Goal: Information Seeking & Learning: Learn about a topic

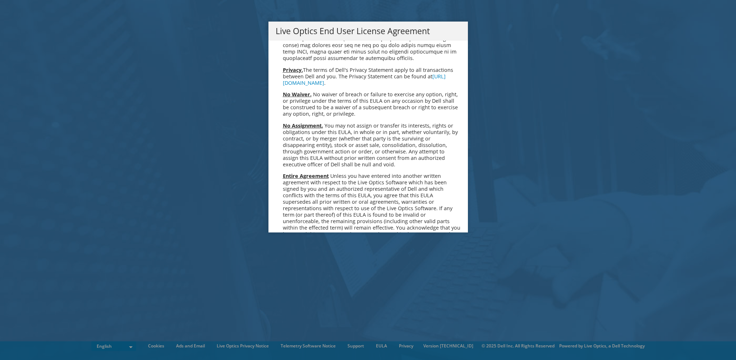
scroll to position [2718, 0]
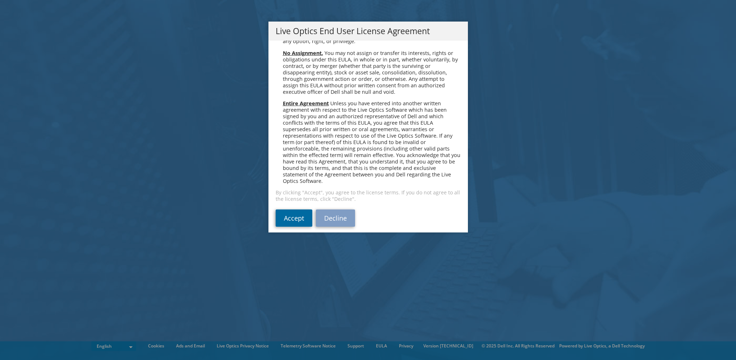
click at [293, 211] on link "Accept" at bounding box center [294, 218] width 37 height 17
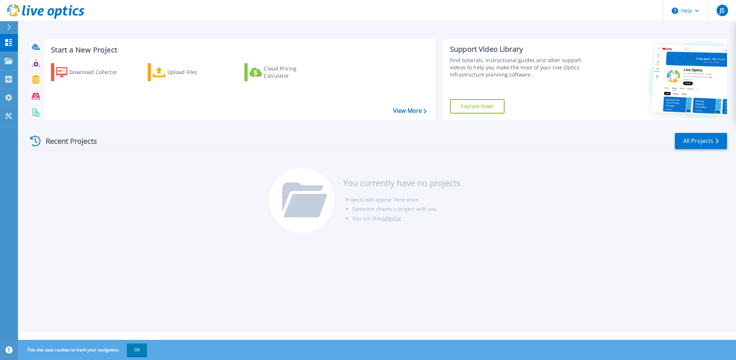
drag, startPoint x: 46, startPoint y: 173, endPoint x: 50, endPoint y: 180, distance: 8.2
click at [47, 173] on div "Recent Projects All Projects You currently have no projects Projects will appea…" at bounding box center [378, 184] width 700 height 114
click at [720, 12] on span "JS" at bounding box center [722, 11] width 5 height 6
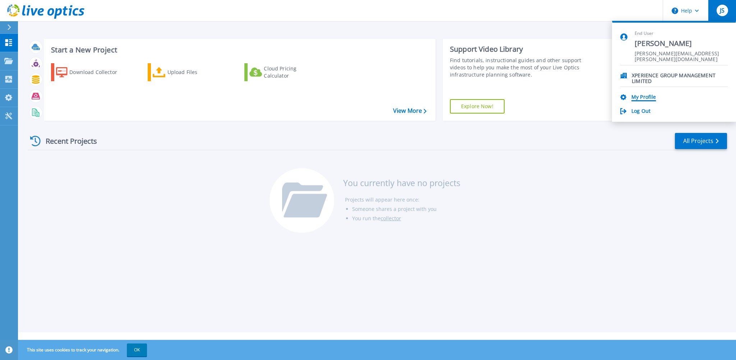
click at [636, 98] on link "My Profile" at bounding box center [644, 97] width 24 height 7
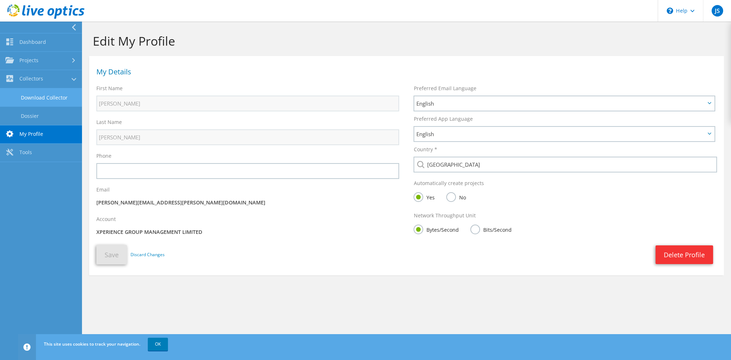
click at [37, 93] on link "Download Collector" at bounding box center [41, 97] width 82 height 18
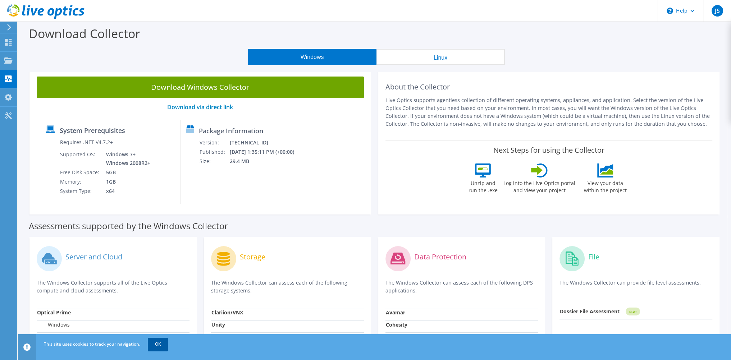
click at [156, 343] on link "OK" at bounding box center [158, 344] width 20 height 13
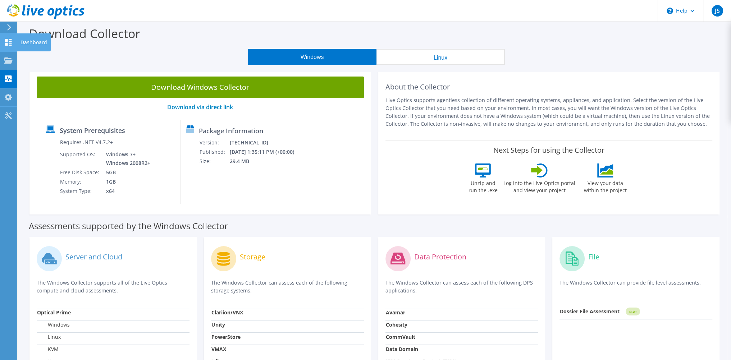
click at [9, 43] on use at bounding box center [8, 42] width 7 height 7
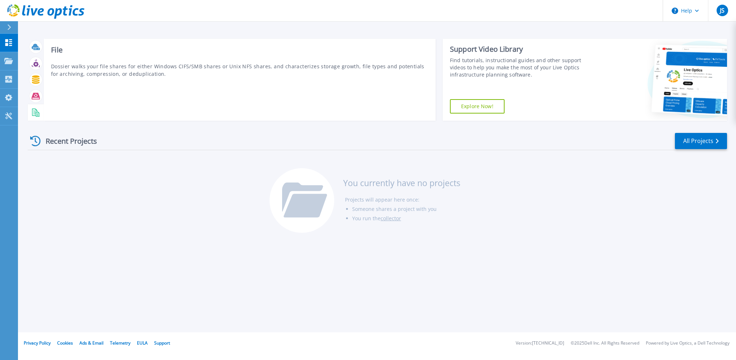
click at [33, 111] on icon at bounding box center [36, 113] width 8 height 8
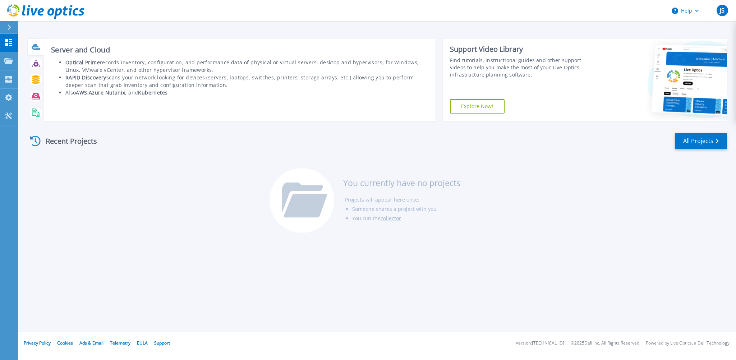
click at [40, 47] on div at bounding box center [35, 47] width 13 height 13
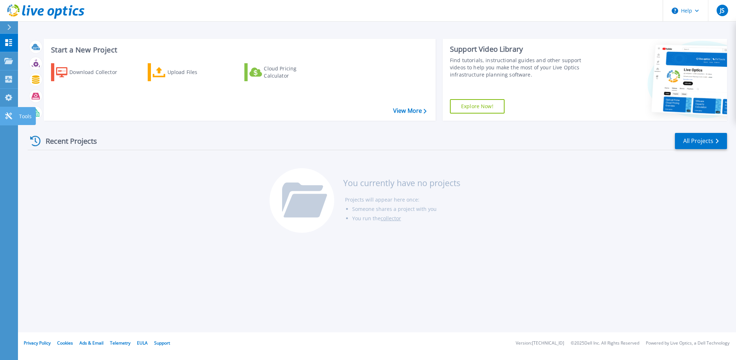
click at [4, 114] on link "Tools Tools" at bounding box center [9, 116] width 18 height 18
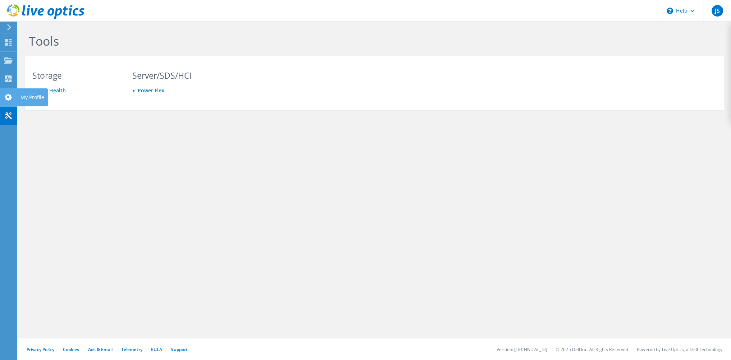
click at [8, 97] on icon at bounding box center [8, 97] width 9 height 7
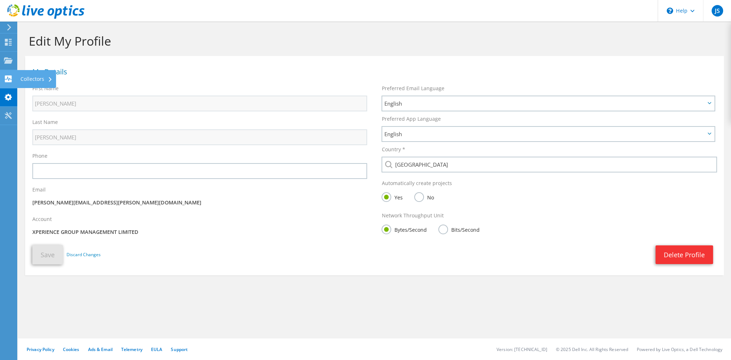
click at [8, 81] on use at bounding box center [8, 78] width 7 height 7
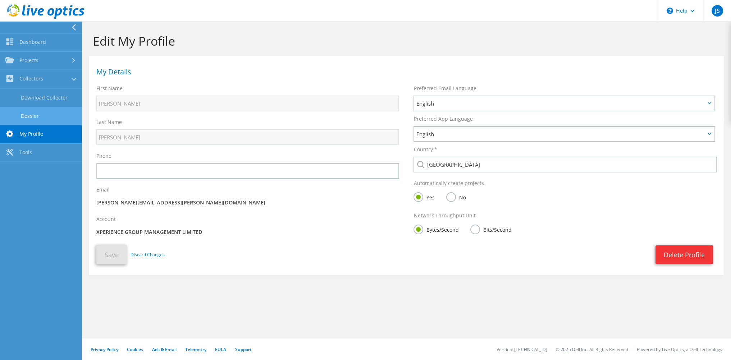
click at [35, 115] on link "Dossier" at bounding box center [41, 116] width 82 height 18
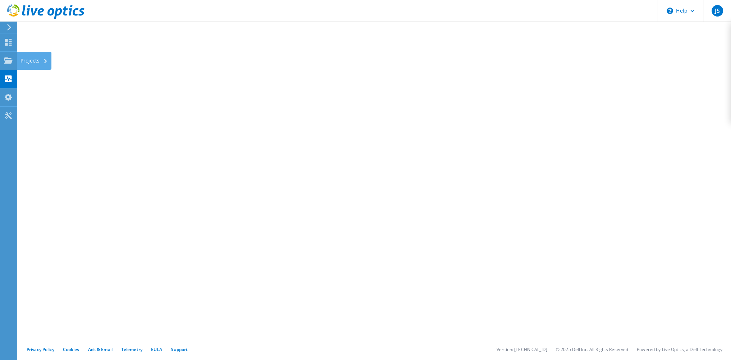
click at [31, 59] on div "Projects" at bounding box center [34, 61] width 35 height 18
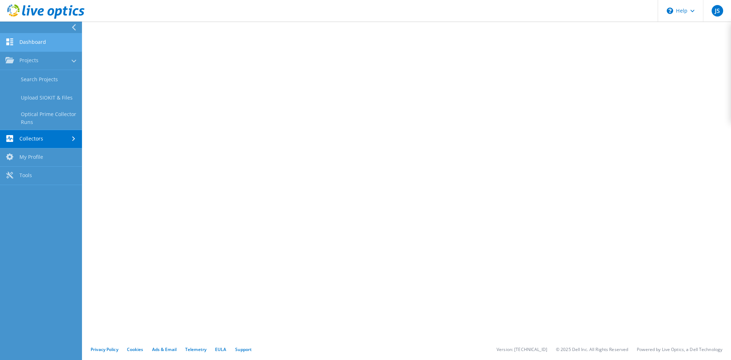
click at [38, 42] on link "Dashboard" at bounding box center [41, 42] width 82 height 18
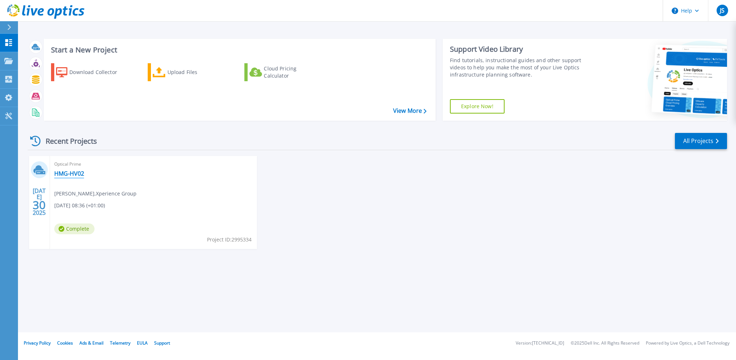
click at [68, 173] on link "HMG-HV02" at bounding box center [69, 173] width 30 height 7
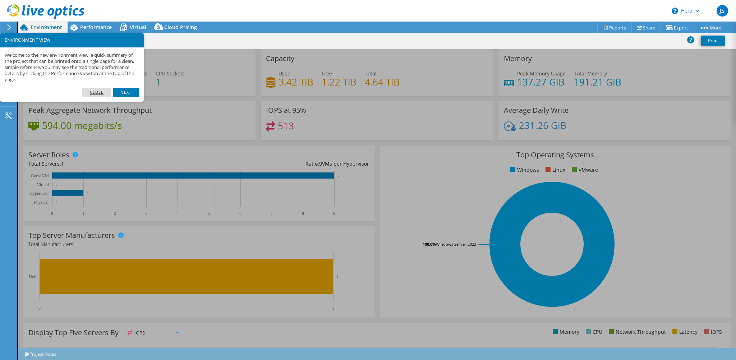
click at [101, 92] on link "Close" at bounding box center [96, 92] width 29 height 9
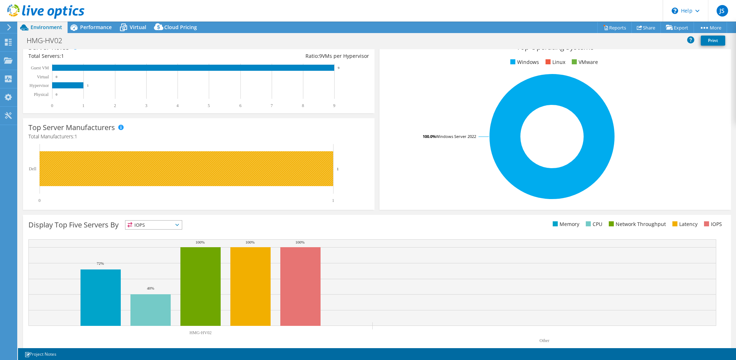
scroll to position [119, 0]
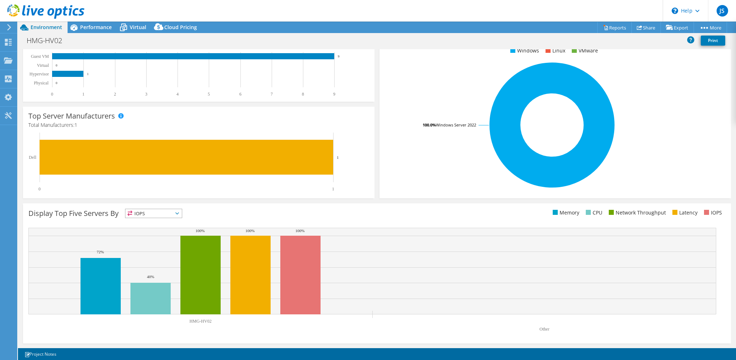
click at [176, 211] on span "IOPS" at bounding box center [153, 213] width 56 height 9
click at [151, 242] on li "CPU" at bounding box center [153, 243] width 56 height 10
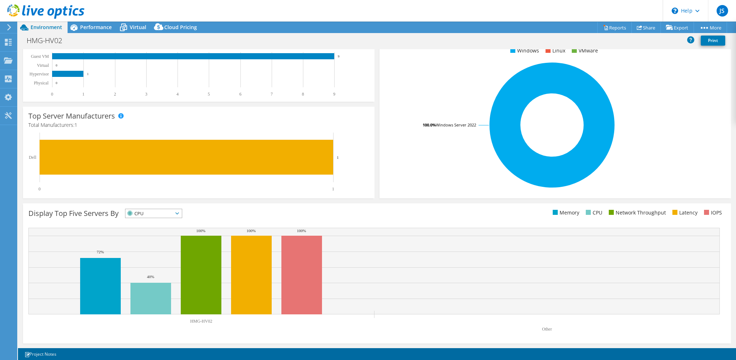
click at [161, 216] on span "CPU" at bounding box center [148, 213] width 47 height 9
click at [153, 226] on li "IOPS" at bounding box center [153, 223] width 56 height 10
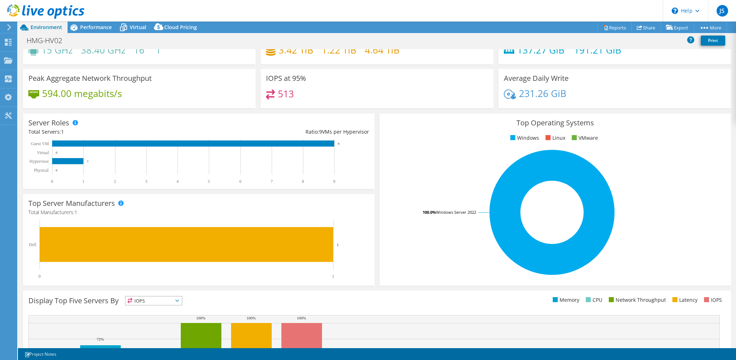
scroll to position [0, 0]
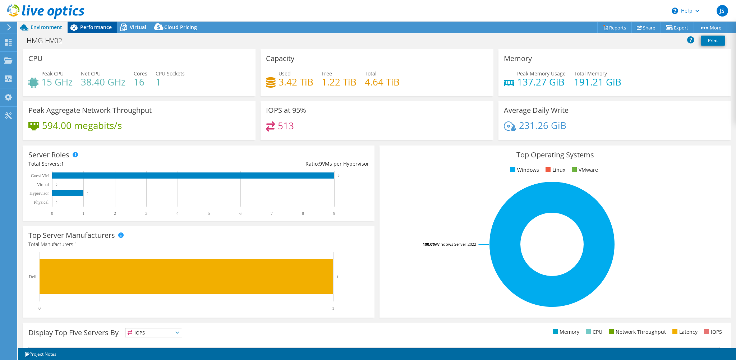
click at [96, 28] on span "Performance" at bounding box center [96, 27] width 32 height 7
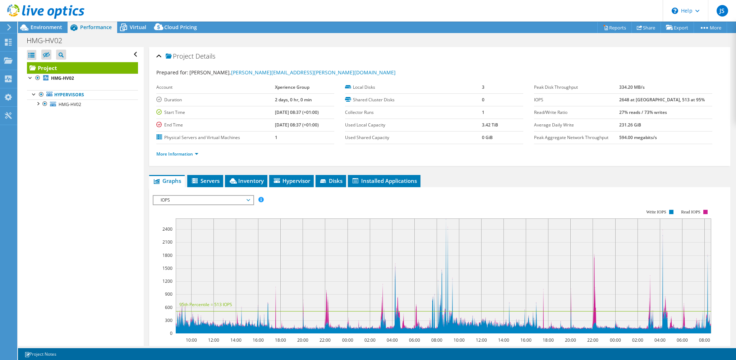
click at [202, 193] on div "IOPS Disk Throughput IO Size Latency Queue Depth CPU Percentage Memory Page Fau…" at bounding box center [440, 316] width 574 height 249
click at [201, 197] on span "IOPS" at bounding box center [203, 200] width 92 height 9
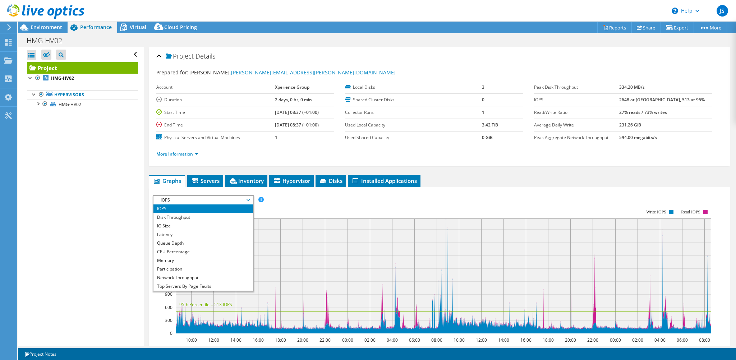
click at [203, 198] on span "IOPS" at bounding box center [203, 200] width 92 height 9
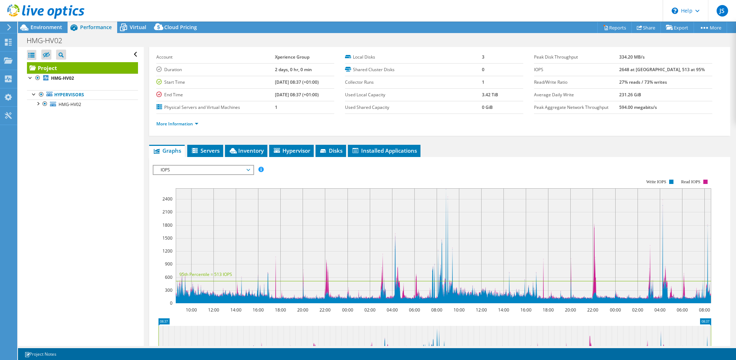
scroll to position [36, 0]
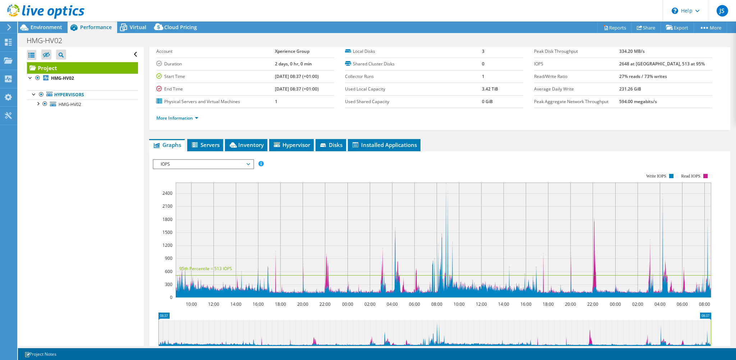
click at [225, 156] on div "IOPS Disk Throughput IO Size Latency Queue Depth CPU Percentage Memory Page Fau…" at bounding box center [440, 280] width 574 height 249
click at [223, 163] on span "IOPS" at bounding box center [203, 164] width 92 height 9
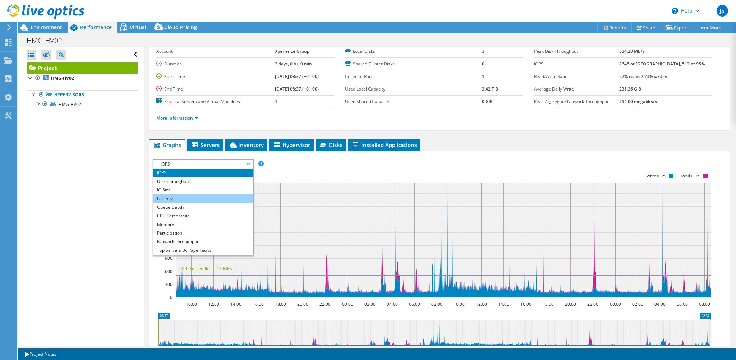
click at [187, 197] on li "Latency" at bounding box center [203, 198] width 100 height 9
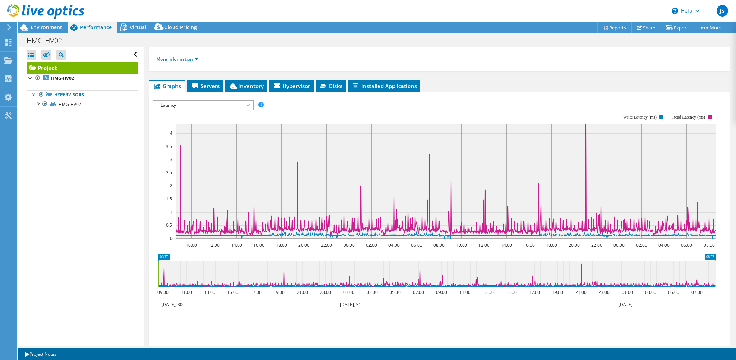
scroll to position [0, 0]
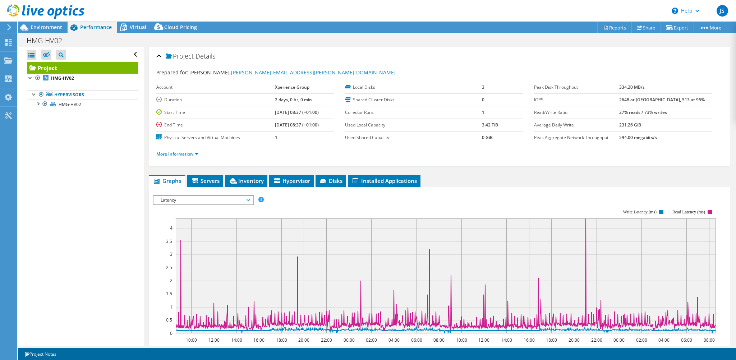
click at [195, 196] on span "Latency" at bounding box center [203, 200] width 92 height 9
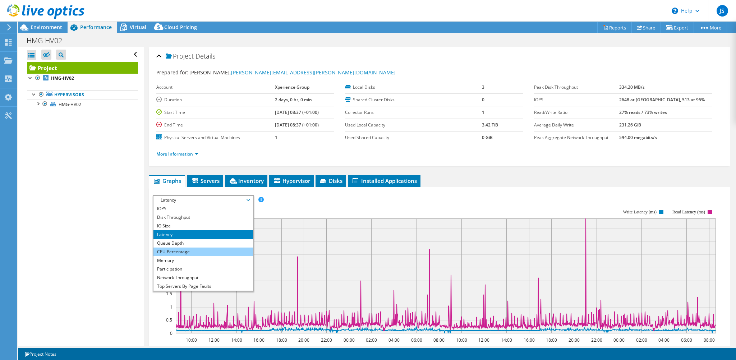
click at [181, 248] on li "CPU Percentage" at bounding box center [203, 252] width 100 height 9
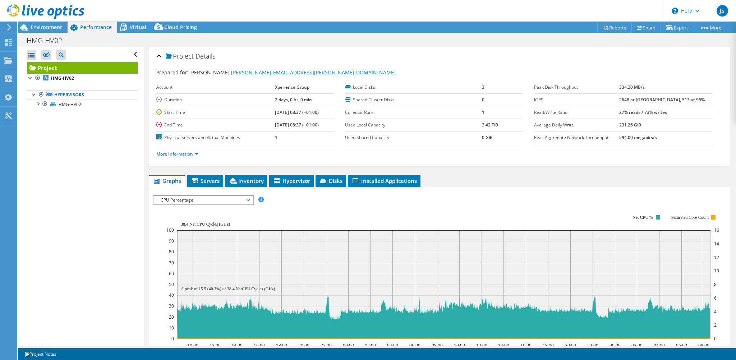
click at [208, 196] on span "CPU Percentage" at bounding box center [203, 200] width 92 height 9
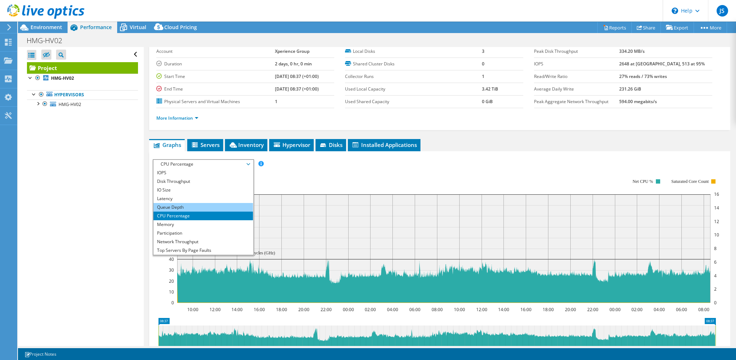
click at [183, 207] on li "Queue Depth" at bounding box center [203, 207] width 100 height 9
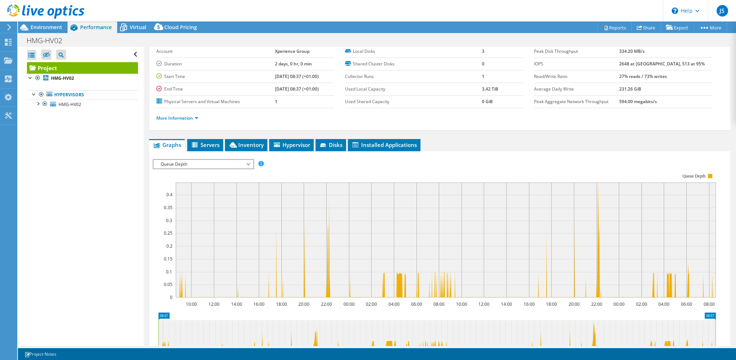
click at [192, 163] on span "Queue Depth" at bounding box center [203, 164] width 92 height 9
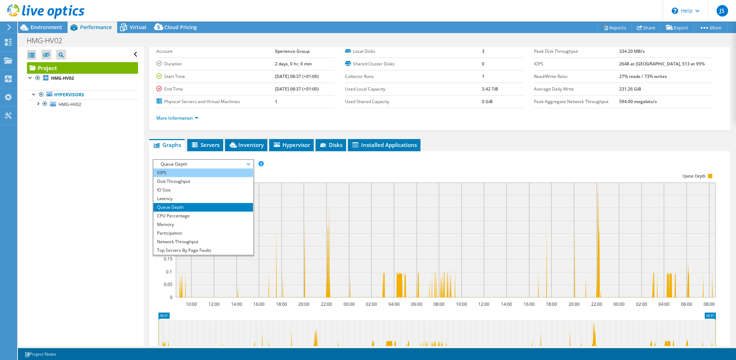
click at [175, 173] on li "IOPS" at bounding box center [203, 173] width 100 height 9
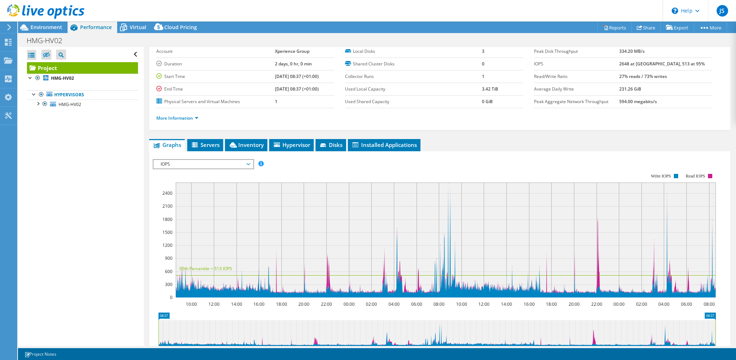
click at [180, 164] on span "IOPS" at bounding box center [203, 164] width 92 height 9
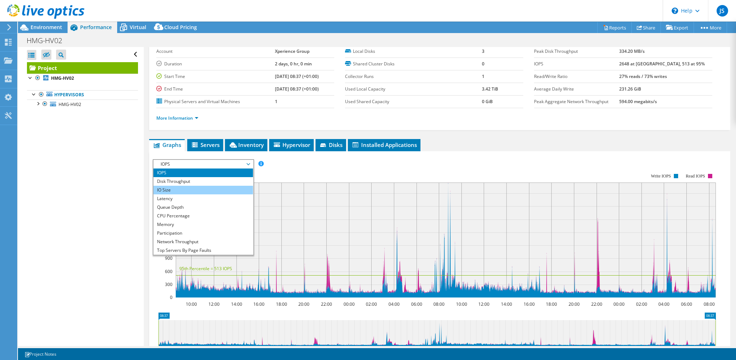
click at [165, 190] on li "IO Size" at bounding box center [203, 190] width 100 height 9
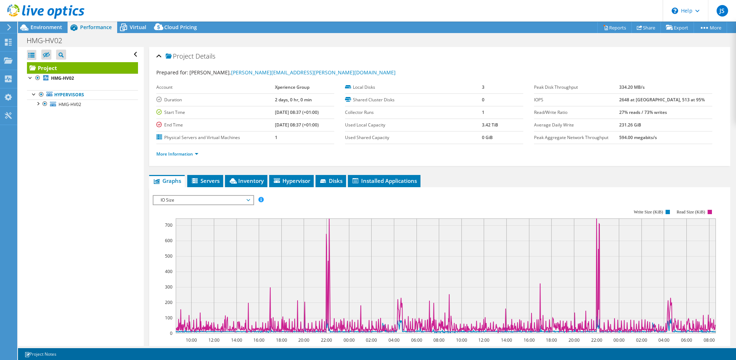
click at [207, 198] on span "IO Size" at bounding box center [203, 200] width 92 height 9
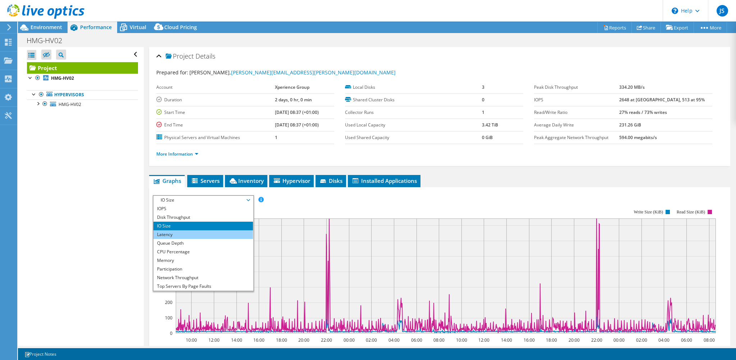
click at [197, 232] on li "Latency" at bounding box center [203, 234] width 100 height 9
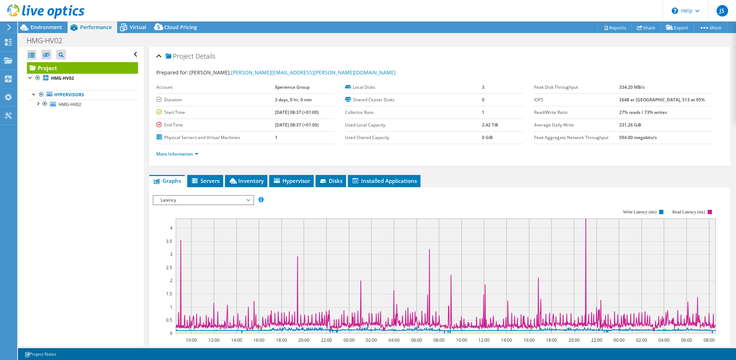
click at [196, 198] on span "Latency" at bounding box center [203, 200] width 92 height 9
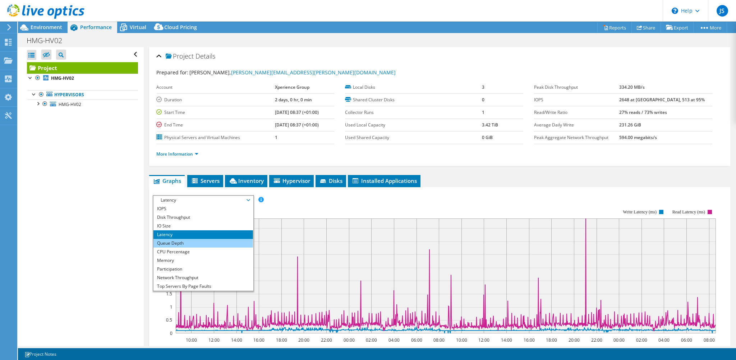
click at [202, 244] on li "Queue Depth" at bounding box center [203, 243] width 100 height 9
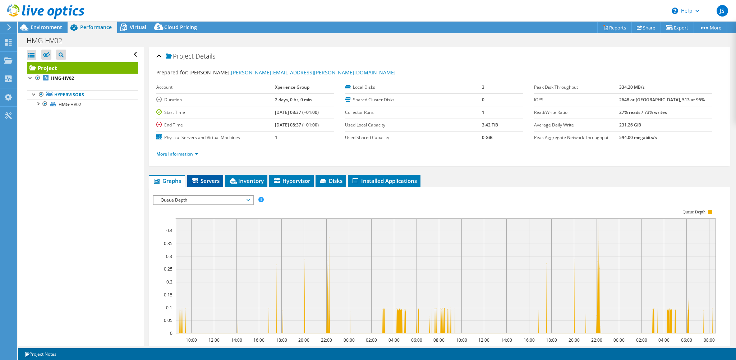
click at [193, 182] on icon at bounding box center [195, 181] width 7 height 6
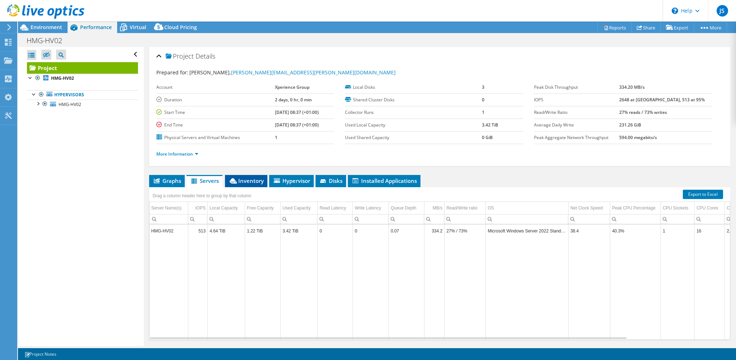
click at [252, 180] on span "Inventory" at bounding box center [246, 180] width 35 height 7
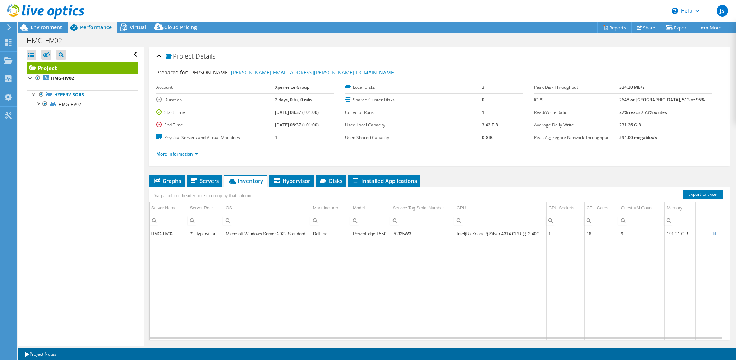
click at [89, 26] on span "Performance" at bounding box center [96, 27] width 32 height 7
click at [19, 10] on icon at bounding box center [45, 11] width 77 height 15
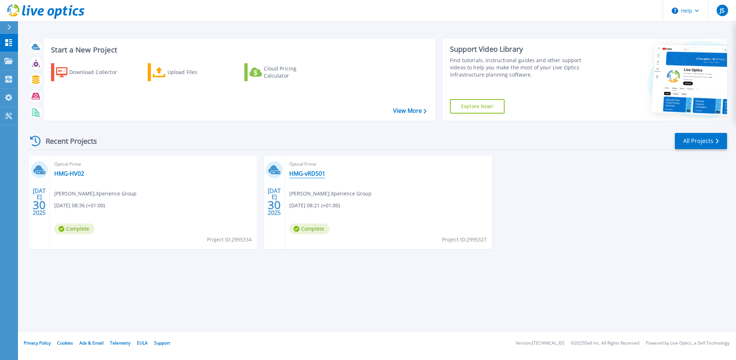
click at [310, 172] on link "HMG-vRDS01" at bounding box center [307, 173] width 36 height 7
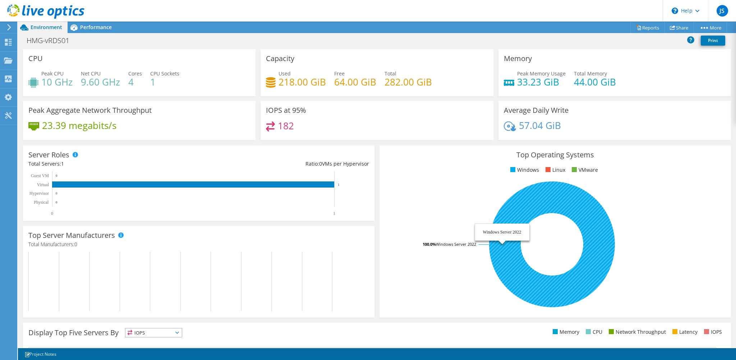
scroll to position [142, 0]
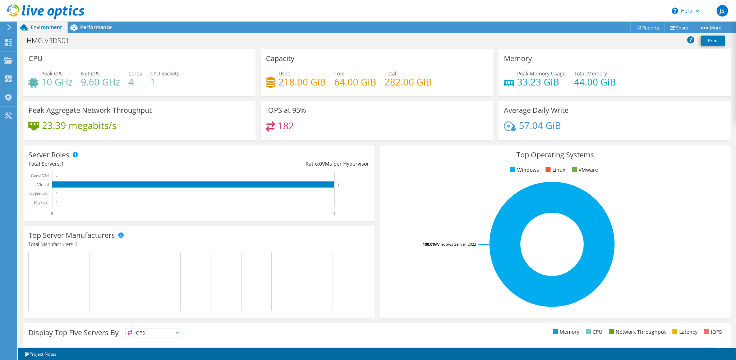
click at [173, 335] on span "IOPS" at bounding box center [153, 333] width 56 height 9
click at [292, 299] on rect at bounding box center [195, 281] width 334 height 59
click at [94, 31] on div "Performance" at bounding box center [93, 28] width 50 height 12
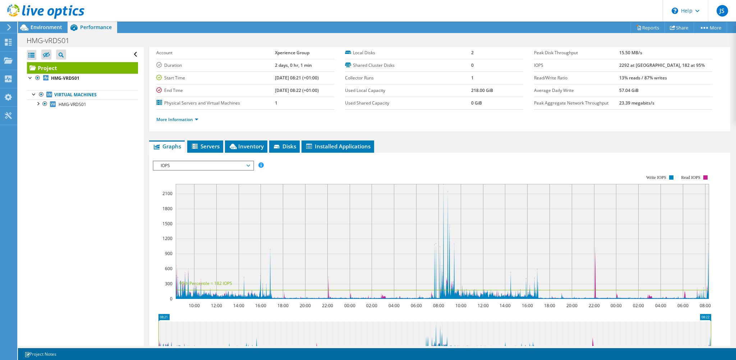
click at [221, 161] on span "IOPS" at bounding box center [203, 165] width 92 height 9
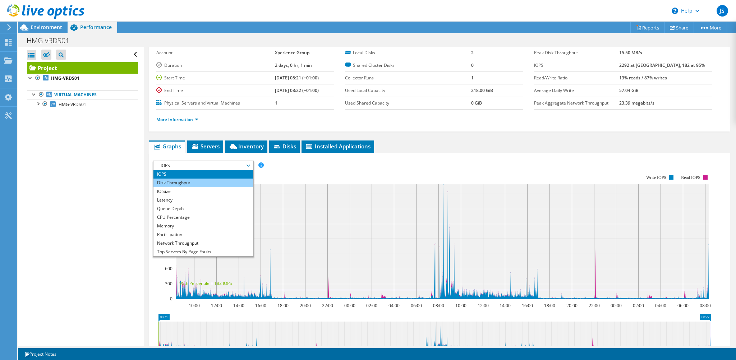
click at [178, 180] on li "Disk Throughput" at bounding box center [203, 183] width 100 height 9
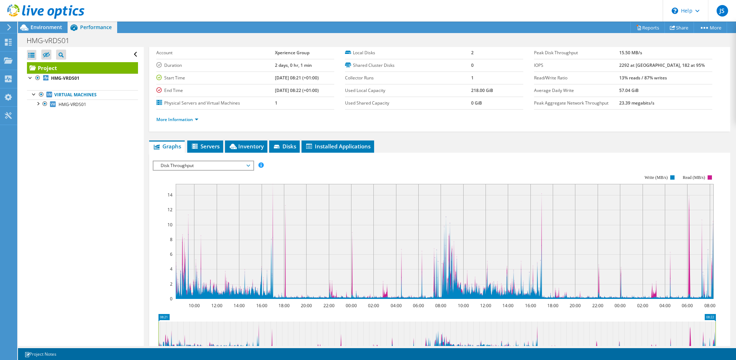
click at [214, 166] on span "Disk Throughput" at bounding box center [203, 165] width 92 height 9
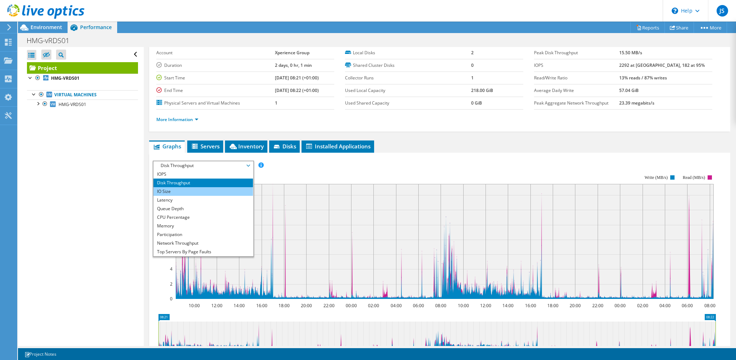
click at [196, 187] on li "IO Size" at bounding box center [203, 191] width 100 height 9
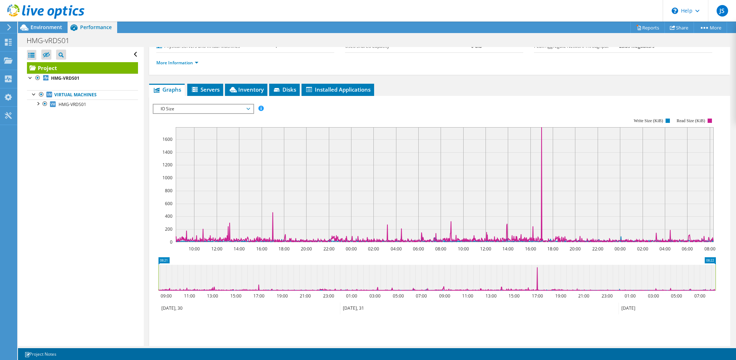
scroll to position [70, 0]
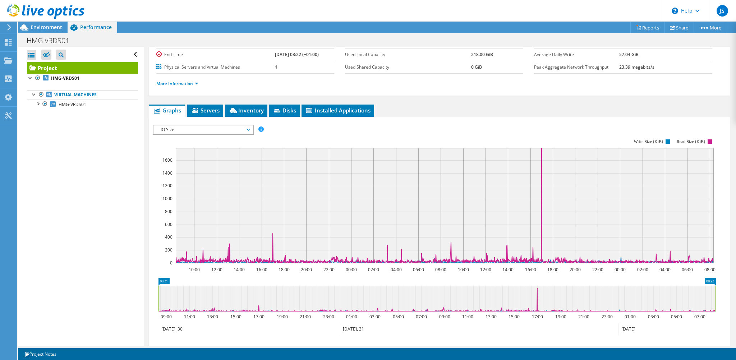
click at [166, 128] on span "IO Size" at bounding box center [203, 129] width 92 height 9
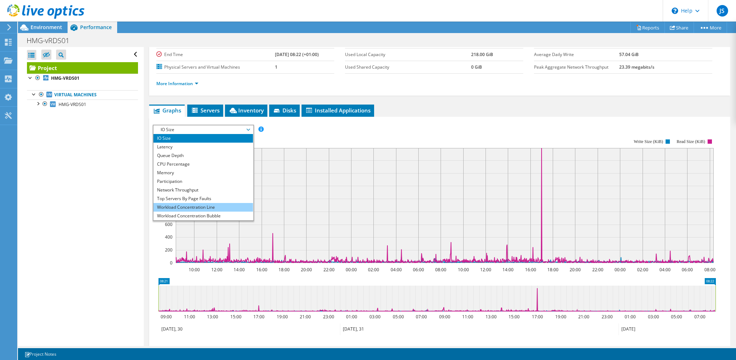
scroll to position [26, 0]
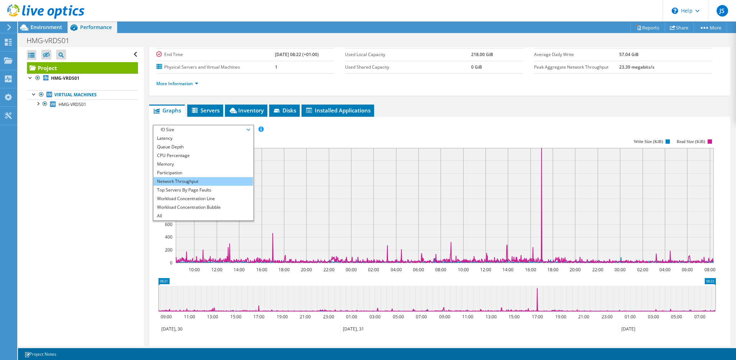
click at [198, 183] on li "Network Throughput" at bounding box center [203, 181] width 100 height 9
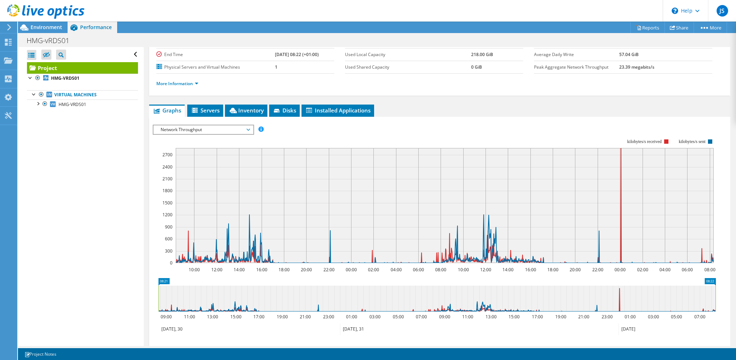
click at [221, 127] on span "Network Throughput" at bounding box center [203, 129] width 92 height 9
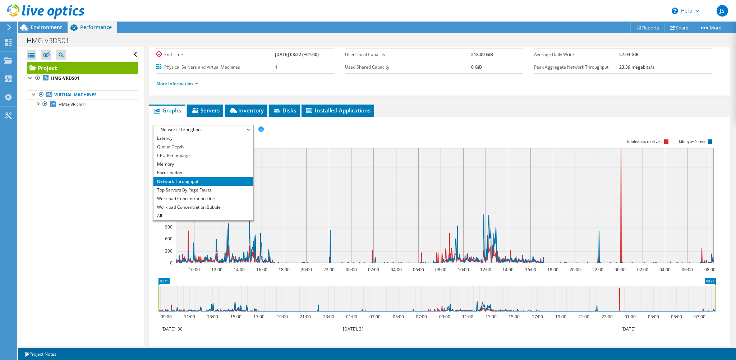
click at [332, 139] on rect at bounding box center [434, 201] width 563 height 144
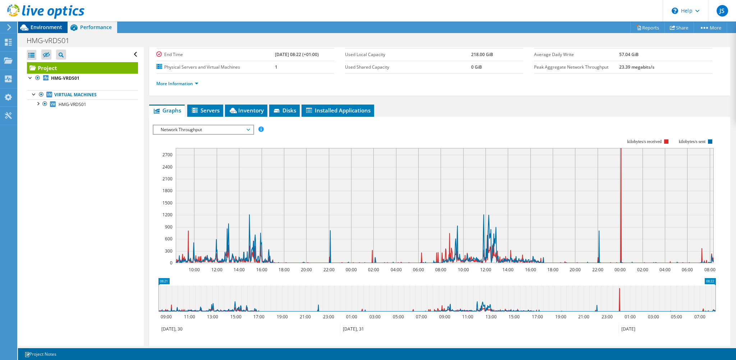
click at [48, 28] on span "Environment" at bounding box center [47, 27] width 32 height 7
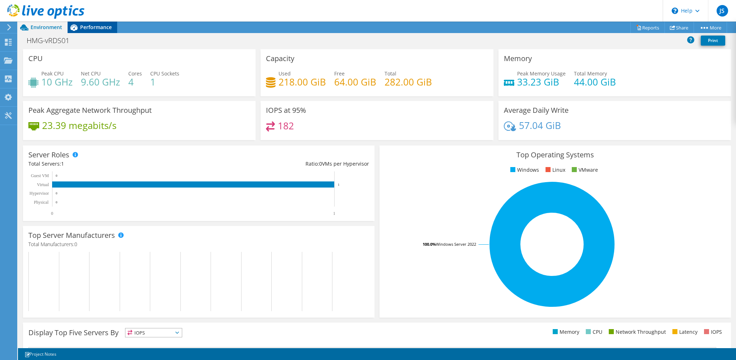
click at [86, 28] on span "Performance" at bounding box center [96, 27] width 32 height 7
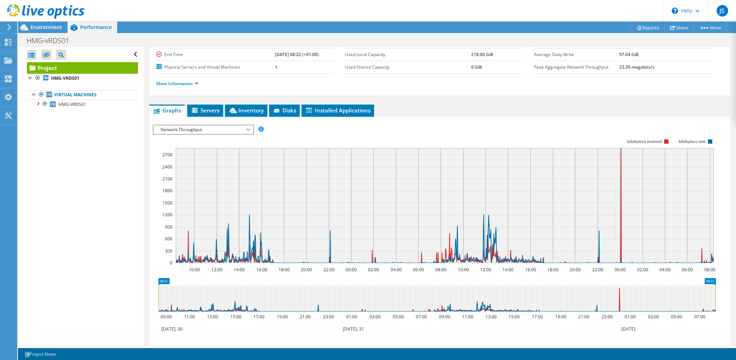
click at [35, 8] on icon at bounding box center [45, 11] width 77 height 15
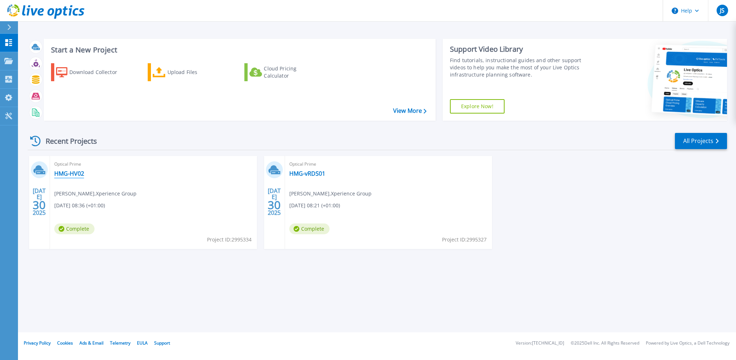
click at [68, 171] on link "HMG-HV02" at bounding box center [69, 173] width 30 height 7
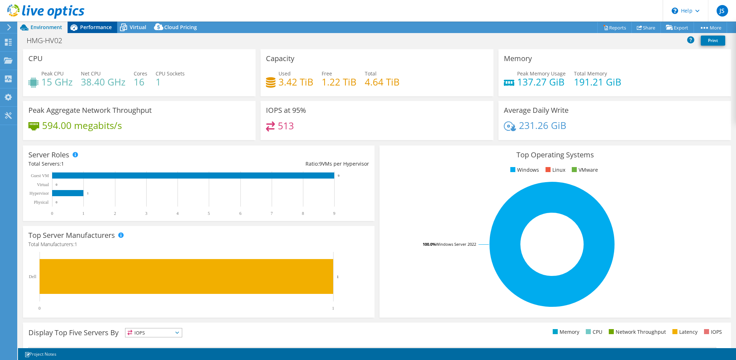
click at [105, 25] on span "Performance" at bounding box center [96, 27] width 32 height 7
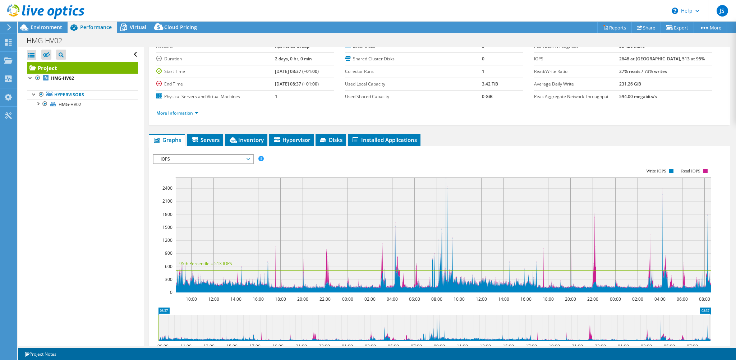
scroll to position [72, 0]
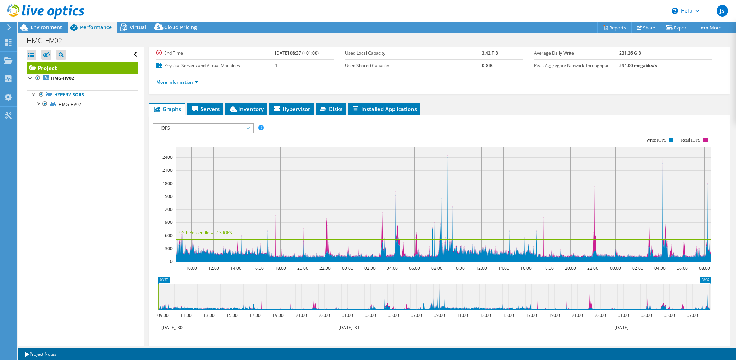
click at [247, 128] on span "IOPS" at bounding box center [203, 128] width 92 height 9
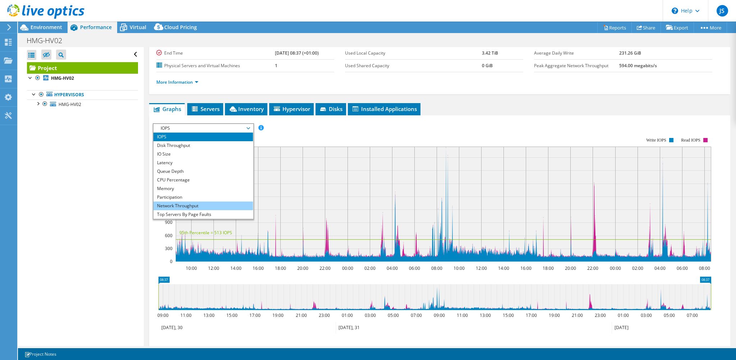
click at [190, 206] on li "Network Throughput" at bounding box center [203, 206] width 100 height 9
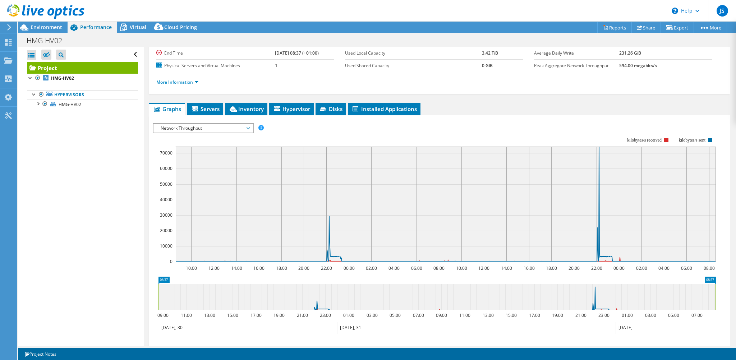
click at [236, 125] on span "Network Throughput" at bounding box center [203, 128] width 92 height 9
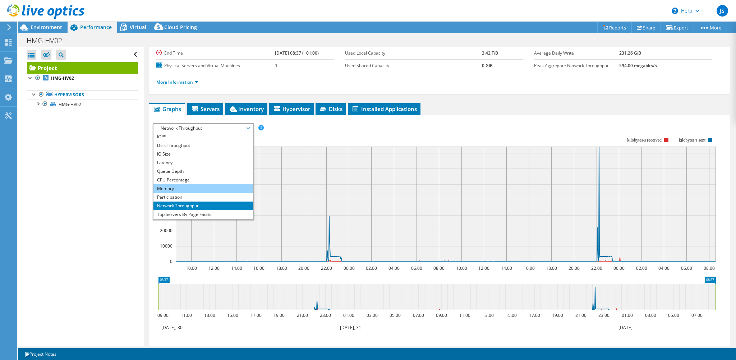
scroll to position [26, 0]
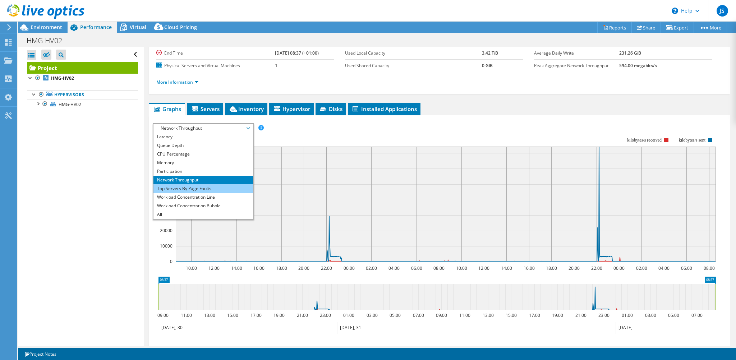
click at [204, 191] on li "Top Servers By Page Faults" at bounding box center [203, 188] width 100 height 9
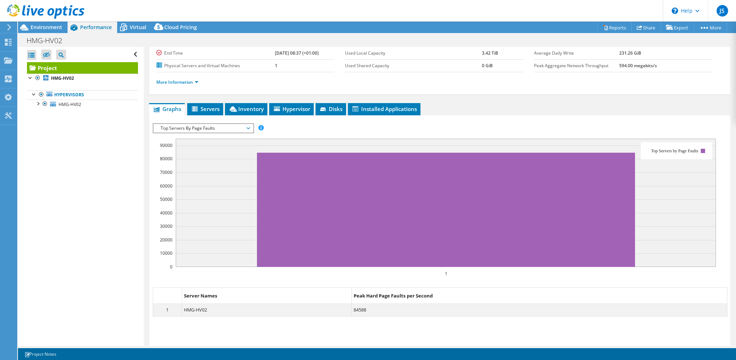
click at [211, 128] on span "Top Servers By Page Faults" at bounding box center [203, 128] width 92 height 9
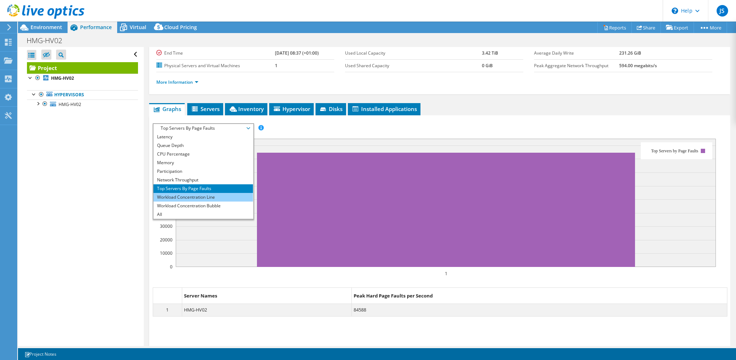
click at [208, 194] on li "Workload Concentration Line" at bounding box center [203, 197] width 100 height 9
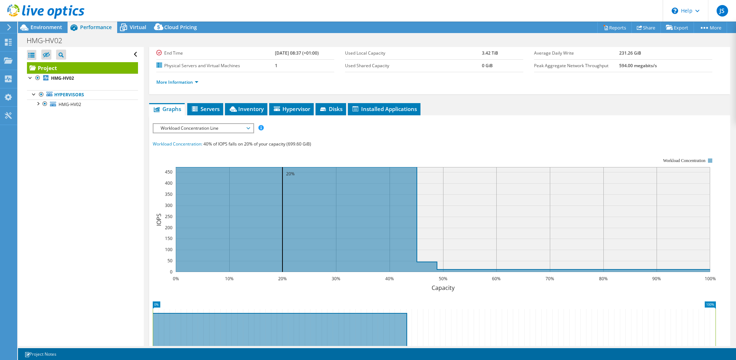
scroll to position [108, 0]
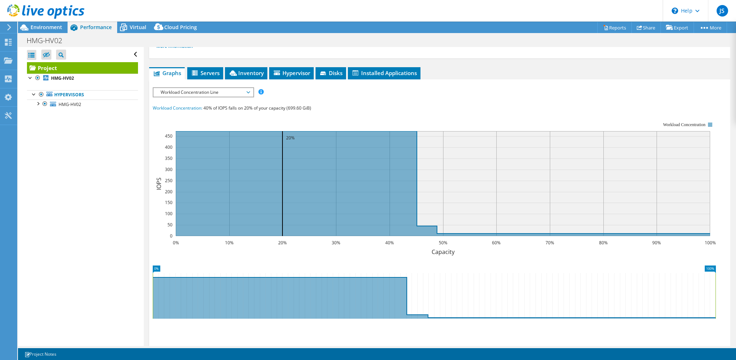
click at [222, 91] on span "Workload Concentration Line" at bounding box center [203, 92] width 92 height 9
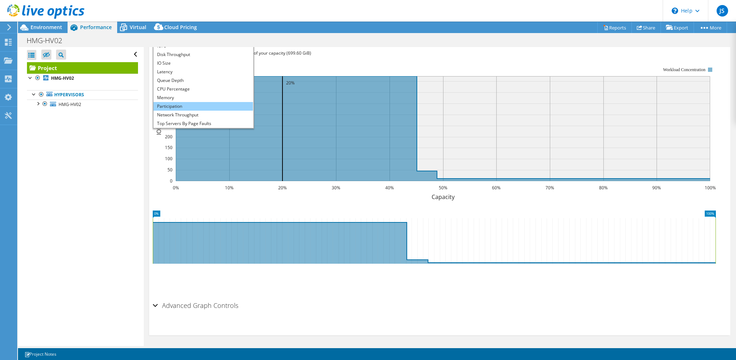
scroll to position [127, 0]
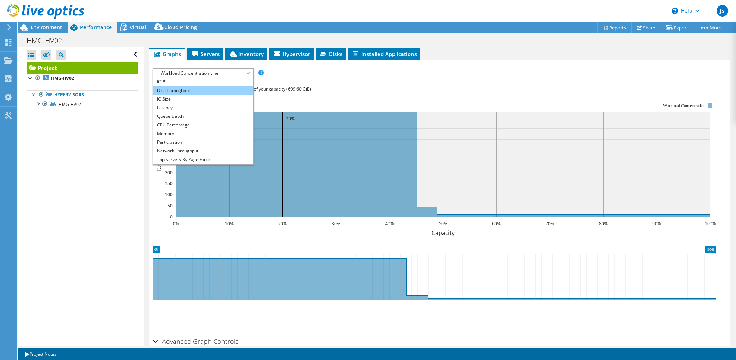
click at [187, 90] on li "Disk Throughput" at bounding box center [203, 90] width 100 height 9
